Goal: Information Seeking & Learning: Check status

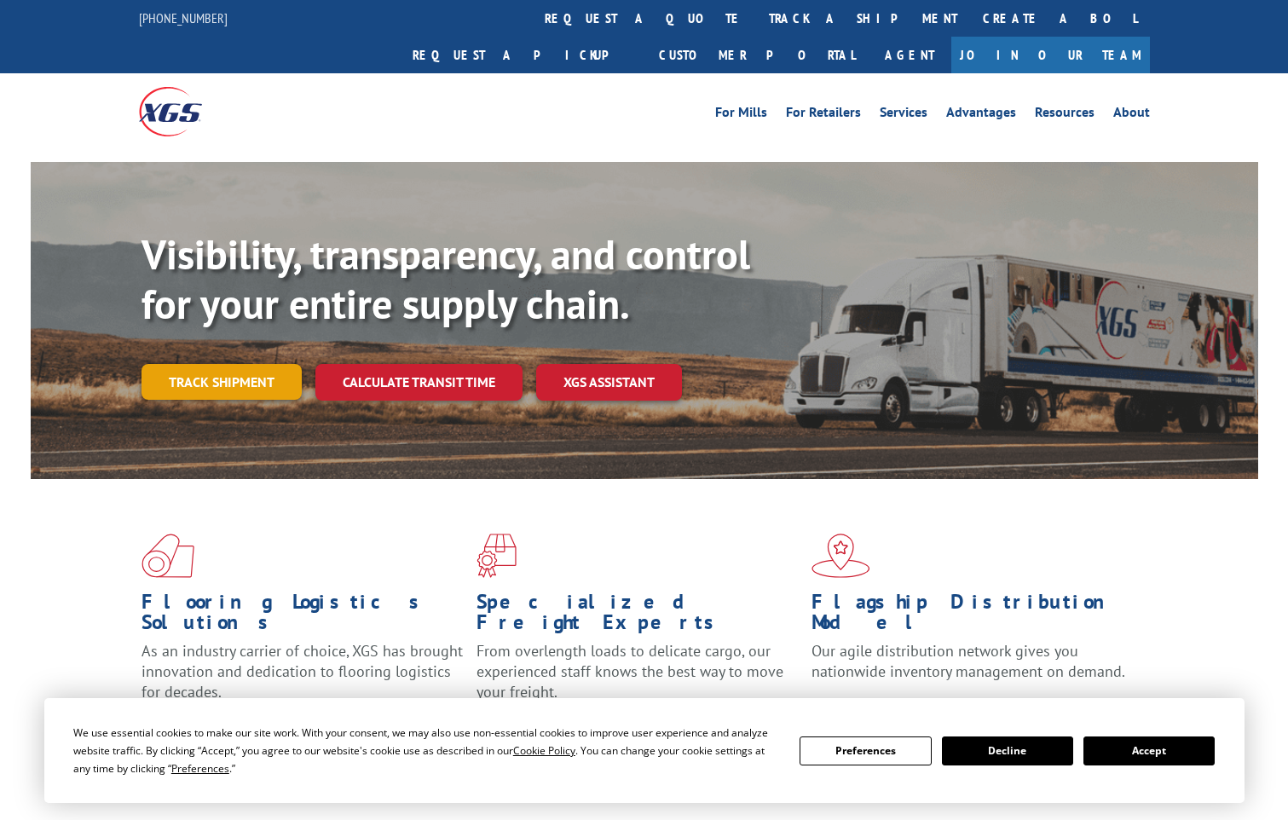
click at [225, 364] on link "Track shipment" at bounding box center [222, 382] width 160 height 36
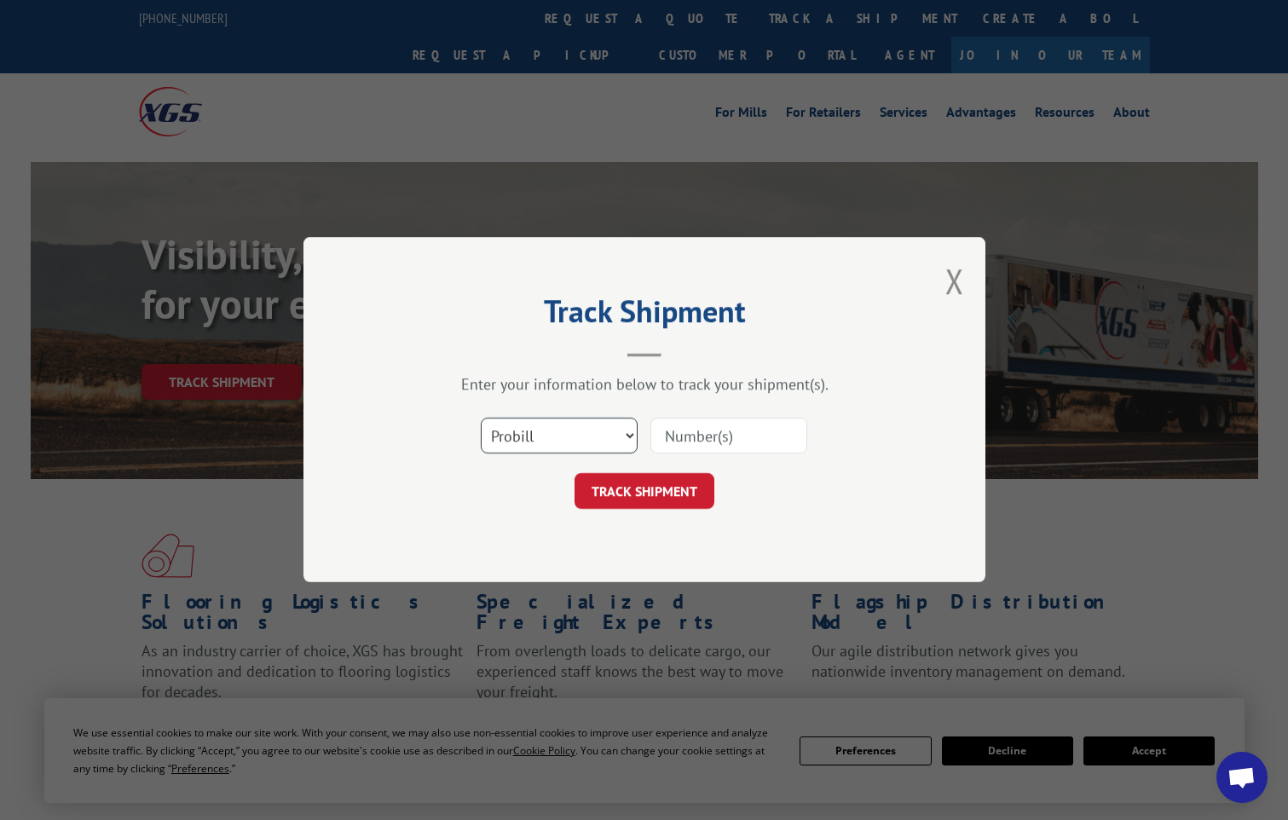
click at [598, 445] on select "Select category... Probill BOL PO" at bounding box center [559, 437] width 157 height 36
select select "bol"
click at [481, 419] on select "Select category... Probill BOL PO" at bounding box center [559, 437] width 157 height 36
click at [719, 429] on input at bounding box center [729, 437] width 157 height 36
type input "17664842"
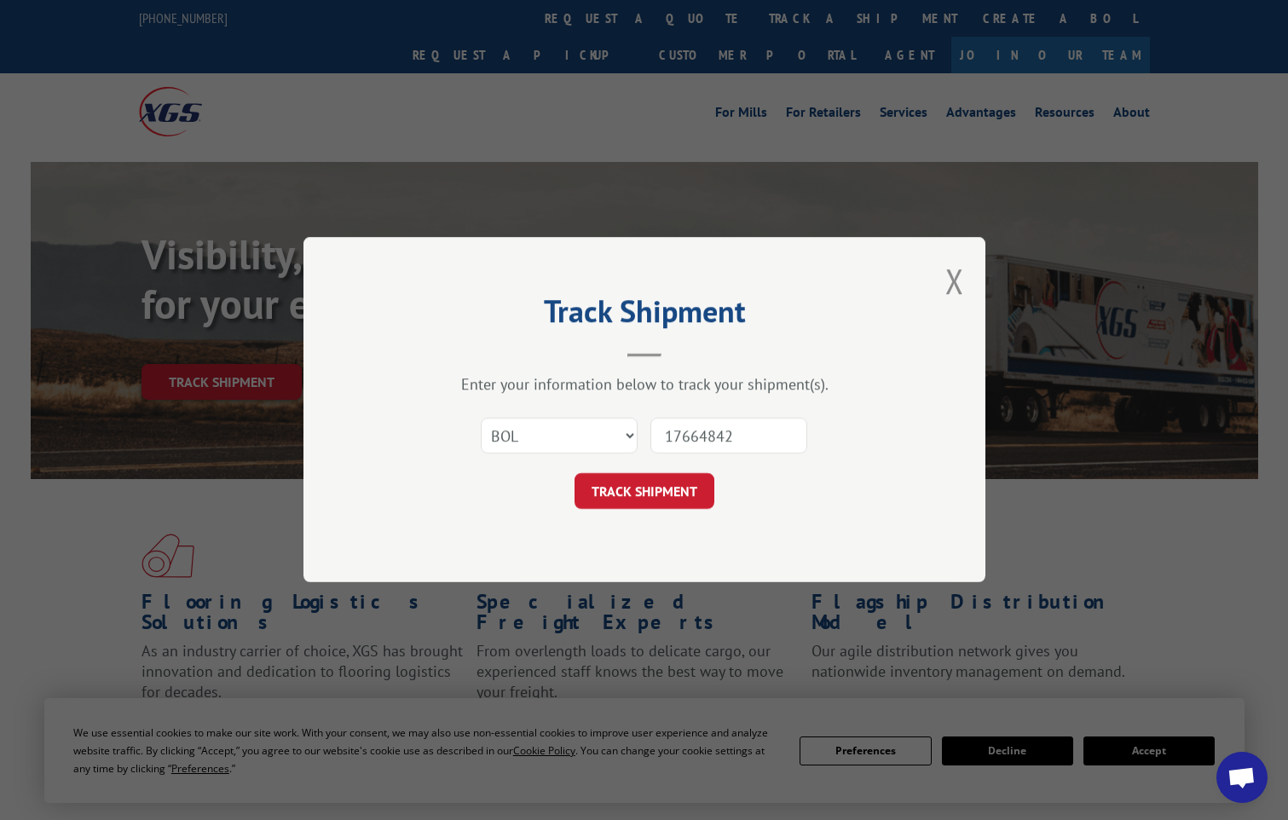
click button "TRACK SHIPMENT" at bounding box center [645, 492] width 140 height 36
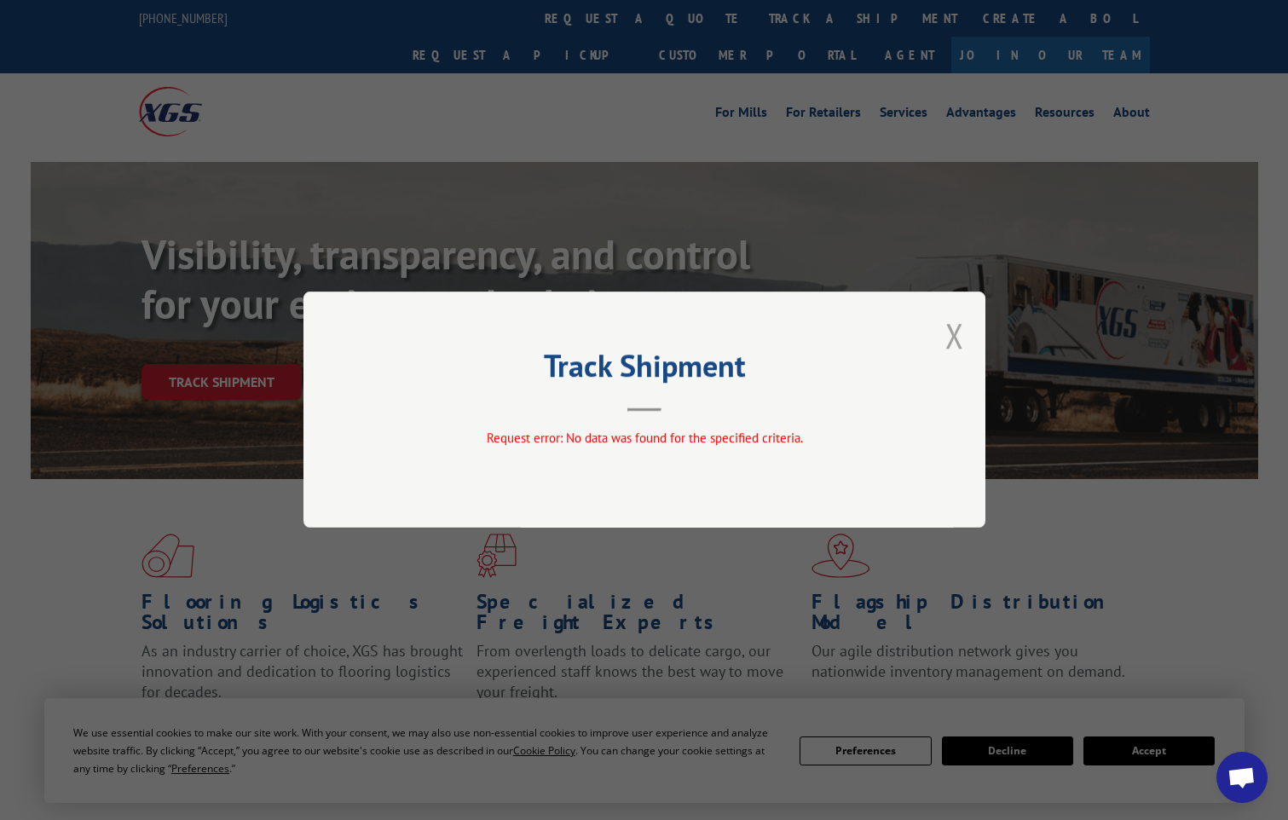
click at [957, 335] on button "Close modal" at bounding box center [955, 335] width 19 height 45
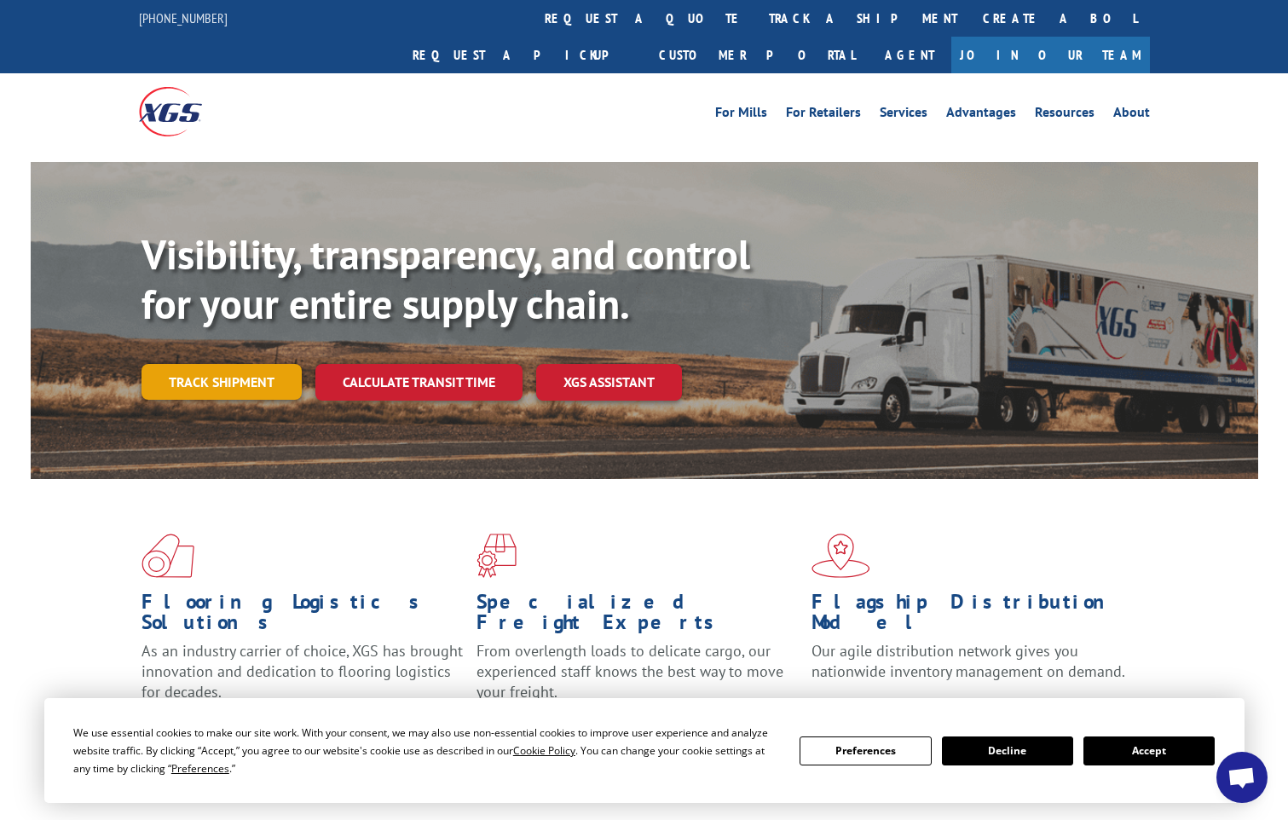
click at [240, 364] on link "Track shipment" at bounding box center [222, 382] width 160 height 36
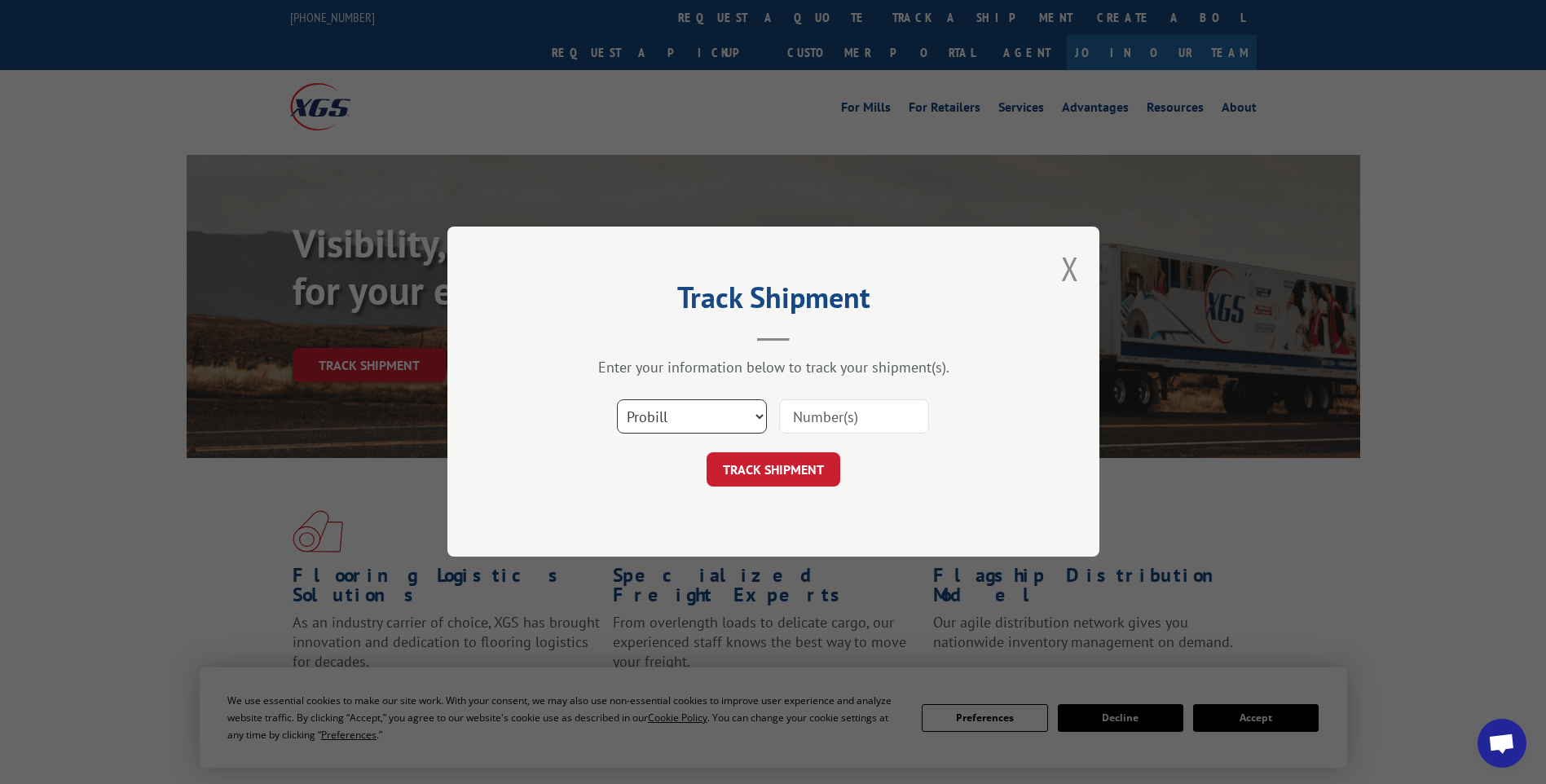
click at [733, 417] on select "Select category... Probill BOL PO" at bounding box center [691, 418] width 150 height 34
click at [825, 412] on input at bounding box center [854, 418] width 150 height 34
type input "17664842"
click button "TRACK SHIPMENT" at bounding box center [773, 470] width 134 height 34
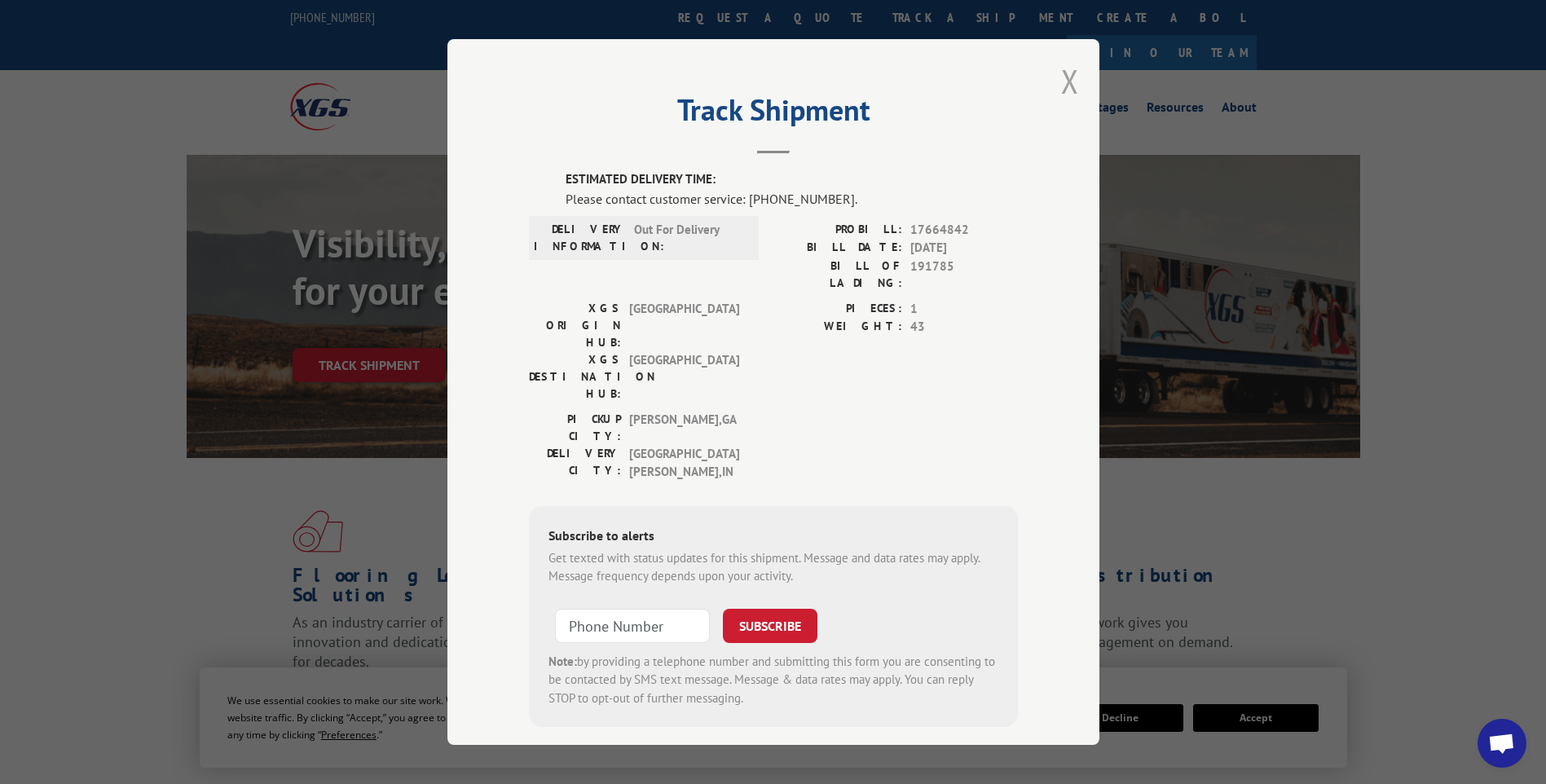
click at [1068, 94] on button "Close modal" at bounding box center [1070, 80] width 18 height 43
